Goal: Find specific page/section: Find specific page/section

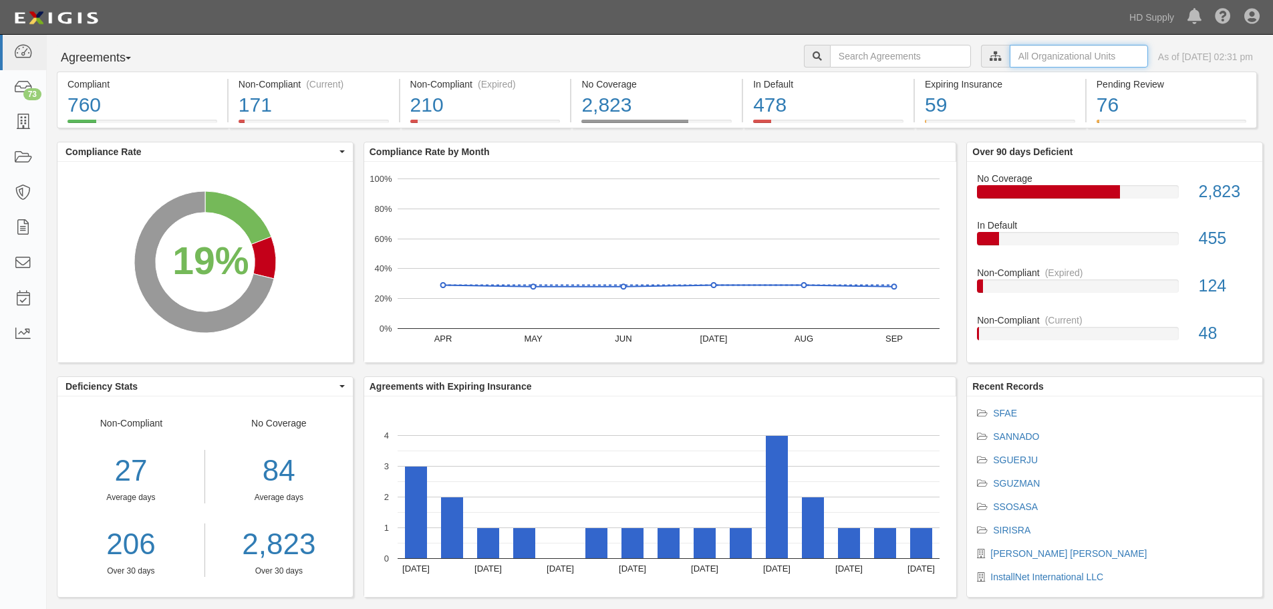
click at [1015, 60] on input "text" at bounding box center [1079, 56] width 138 height 23
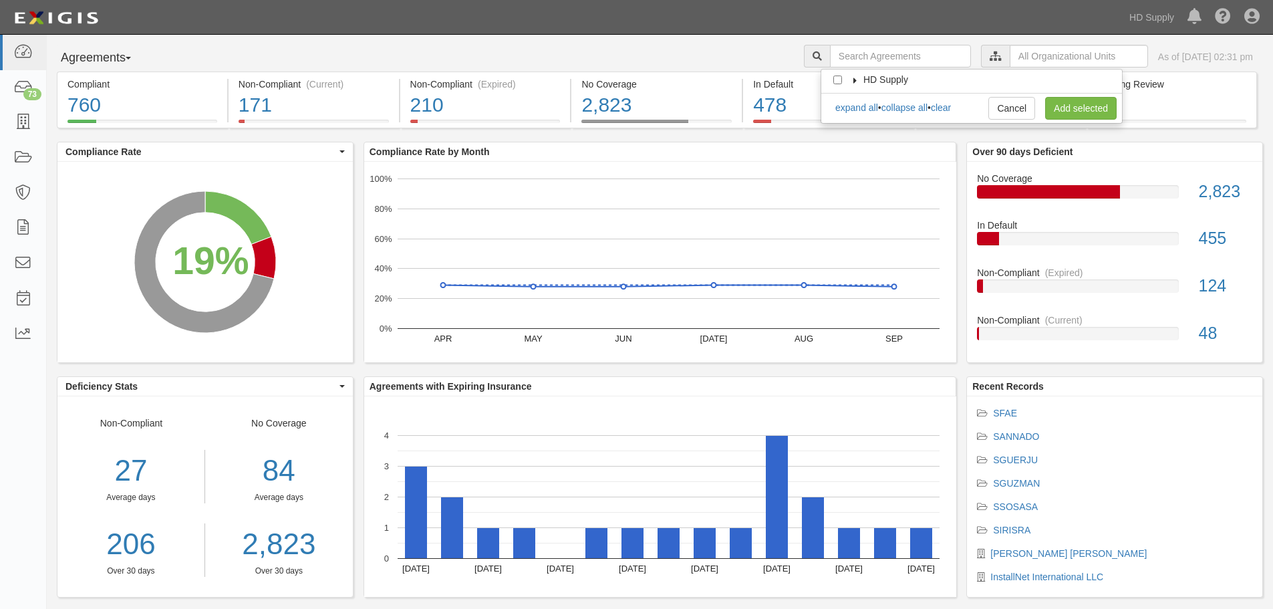
click at [851, 80] on icon at bounding box center [855, 81] width 9 height 6
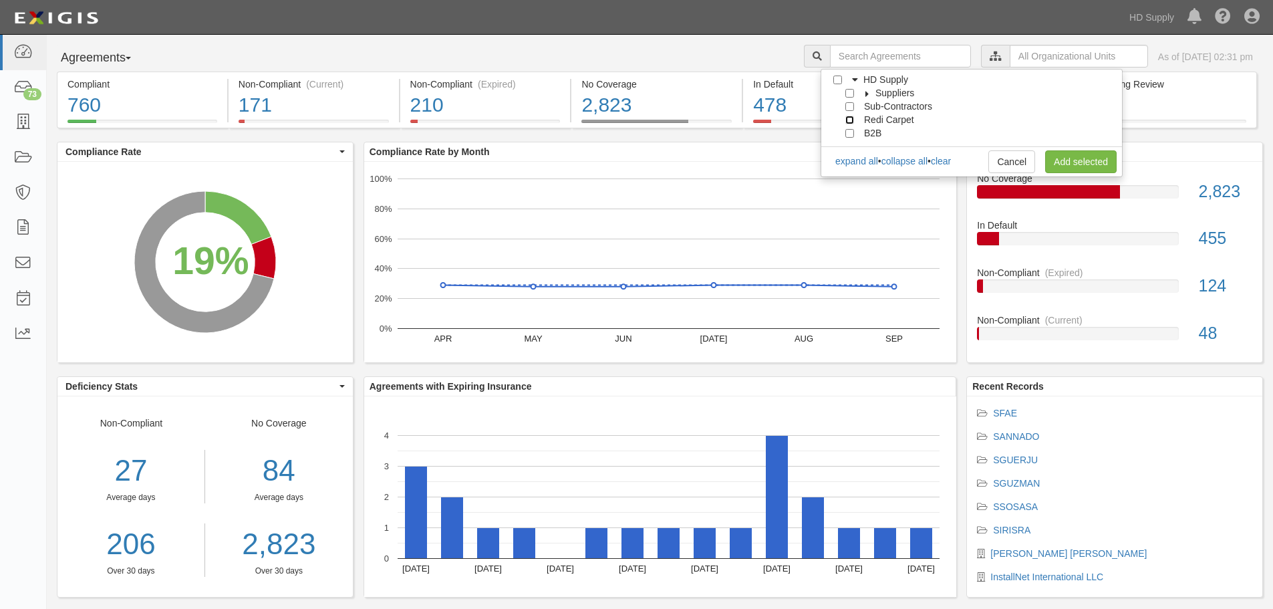
click at [848, 121] on input "Redi Carpet" at bounding box center [849, 120] width 9 height 9
checkbox input "true"
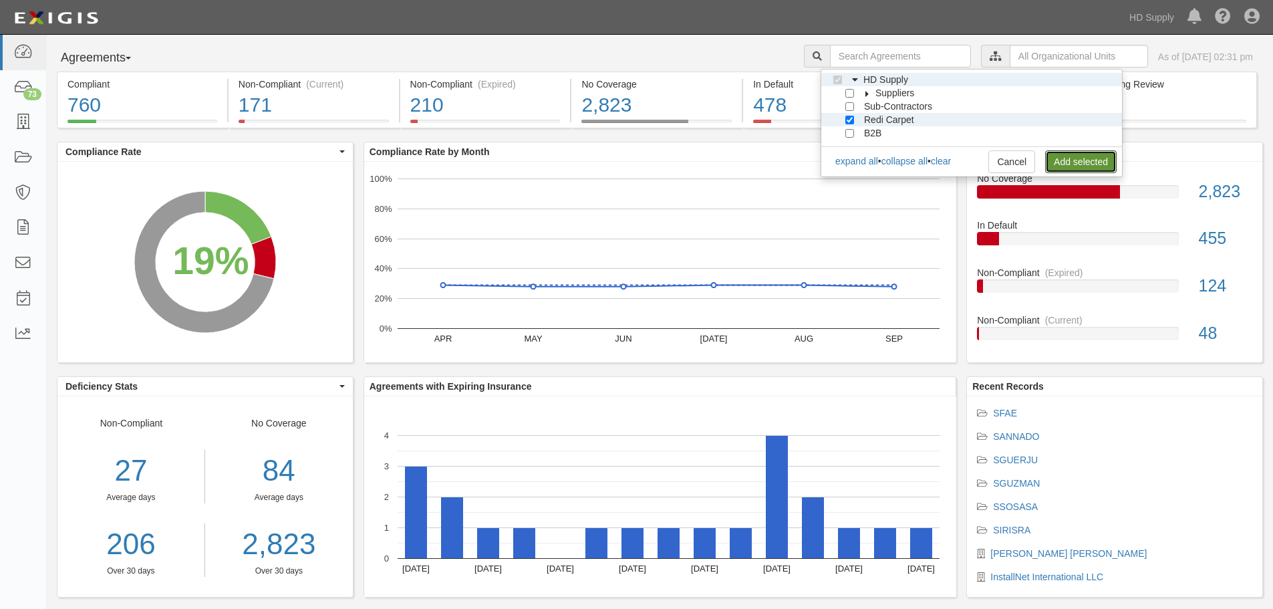
click at [1076, 162] on link "Add selected" at bounding box center [1081, 161] width 72 height 23
